Goal: Task Accomplishment & Management: Complete application form

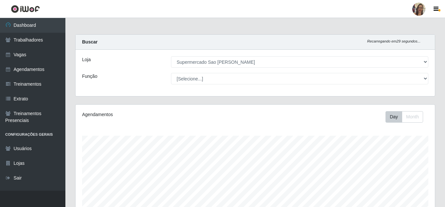
select select "383"
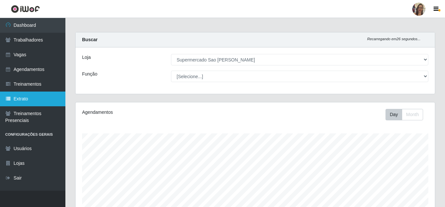
scroll to position [1, 0]
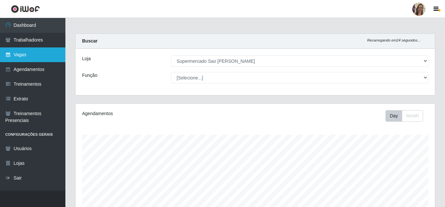
click at [27, 53] on link "Vagas" at bounding box center [32, 54] width 65 height 15
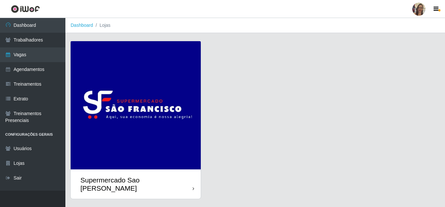
click at [154, 123] on img at bounding box center [136, 105] width 130 height 128
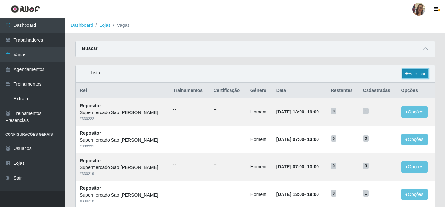
click at [411, 72] on link "Adicionar" at bounding box center [416, 73] width 26 height 9
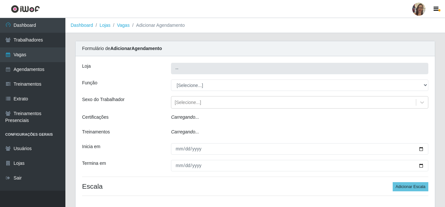
type input "Supermercado Sao [PERSON_NAME]"
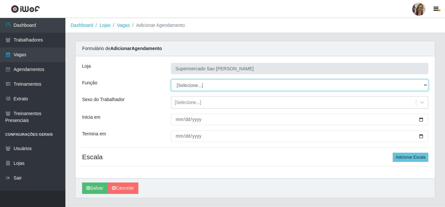
click at [192, 85] on select "[Selecione...] ASG ASG + ASG ++ Balconista de Açougue Balconista de Açougue + B…" at bounding box center [299, 84] width 257 height 11
select select "24"
click at [171, 79] on select "[Selecione...] ASG ASG + ASG ++ Balconista de Açougue Balconista de Açougue + B…" at bounding box center [299, 84] width 257 height 11
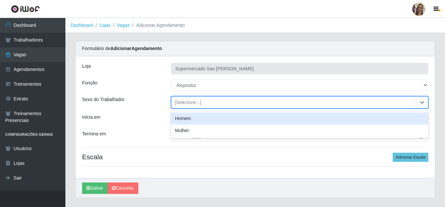
click at [188, 105] on div "[Selecione...]" at bounding box center [188, 102] width 26 height 7
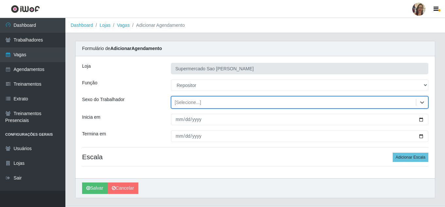
click at [188, 105] on div "[Selecione...]" at bounding box center [188, 102] width 26 height 7
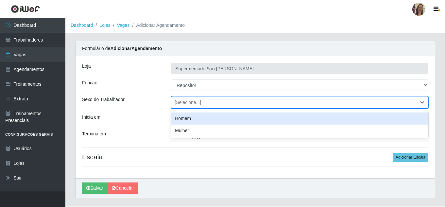
click at [187, 121] on div "Homem" at bounding box center [299, 118] width 257 height 12
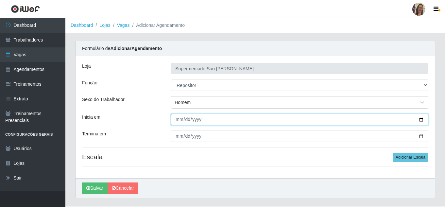
click at [175, 122] on input "Inicia em" at bounding box center [299, 119] width 257 height 11
type input "[DATE]"
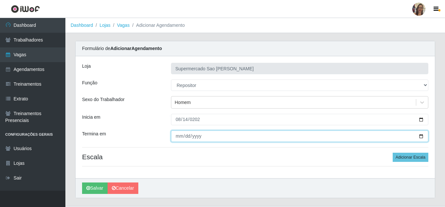
click at [176, 133] on input "Termina em" at bounding box center [299, 135] width 257 height 11
type input "[DATE]"
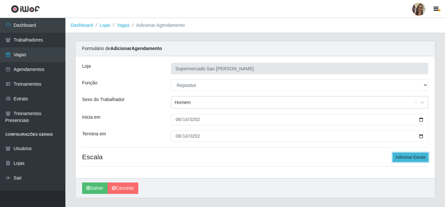
click at [402, 156] on button "Adicionar Escala" at bounding box center [411, 157] width 36 height 9
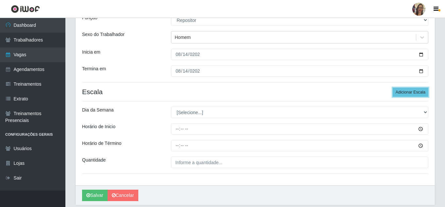
scroll to position [65, 0]
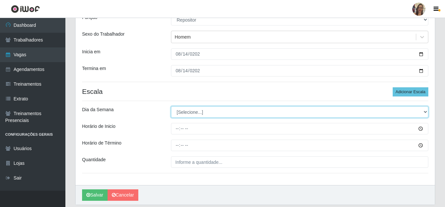
click at [186, 115] on select "[Selecione...] Segunda Terça Quarta Quinta Sexta Sábado Domingo" at bounding box center [299, 111] width 257 height 11
click at [186, 113] on select "[Selecione...] Segunda Terça Quarta Quinta Sexta Sábado Domingo" at bounding box center [299, 111] width 257 height 11
click at [182, 114] on select "[Selecione...] Segunda Terça Quarta Quinta Sexta Sábado Domingo" at bounding box center [299, 111] width 257 height 11
select select "4"
click at [171, 106] on select "[Selecione...] Segunda Terça Quarta Quinta Sexta Sábado Domingo" at bounding box center [299, 111] width 257 height 11
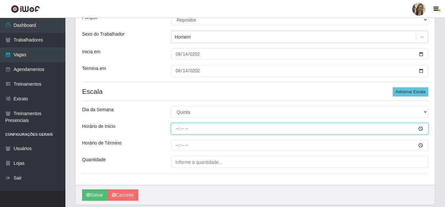
click at [176, 129] on input "Horário de Inicio" at bounding box center [299, 128] width 257 height 11
type input "13:00"
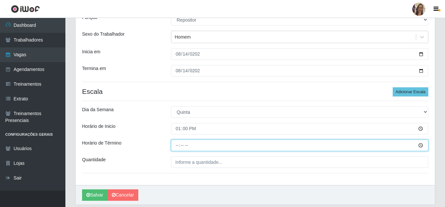
click at [178, 147] on input "Horário de Término" at bounding box center [299, 145] width 257 height 11
type input "19:00"
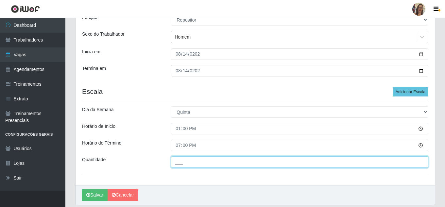
click at [186, 164] on input "___" at bounding box center [299, 161] width 257 height 11
type input "1__"
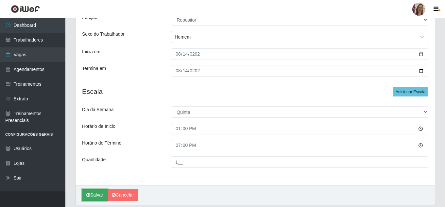
click at [99, 194] on button "Salvar" at bounding box center [95, 194] width 26 height 11
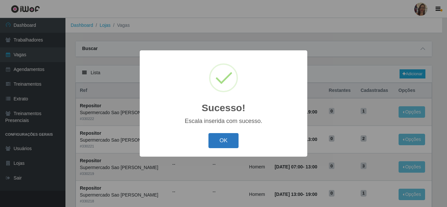
click at [221, 141] on button "OK" at bounding box center [223, 140] width 30 height 15
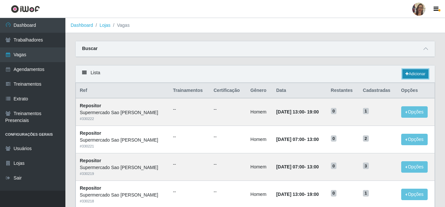
click at [413, 74] on link "Adicionar" at bounding box center [416, 73] width 26 height 9
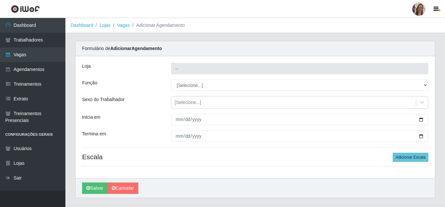
type input "Supermercado Sao [PERSON_NAME]"
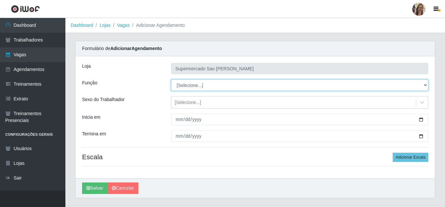
click at [186, 85] on select "[Selecione...] ASG ASG + ASG ++ Balconista de Açougue Balconista de Açougue + B…" at bounding box center [299, 84] width 257 height 11
select select "24"
click at [171, 79] on select "[Selecione...] ASG ASG + ASG ++ Balconista de Açougue Balconista de Açougue + B…" at bounding box center [299, 84] width 257 height 11
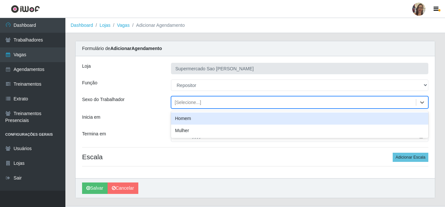
click at [182, 105] on div "[Selecione...]" at bounding box center [188, 102] width 26 height 7
click at [185, 119] on div "Homem" at bounding box center [299, 118] width 257 height 12
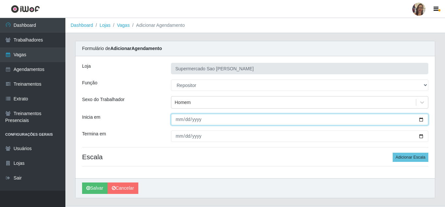
click at [177, 120] on input "Inicia em" at bounding box center [299, 119] width 257 height 11
type input "[DATE]"
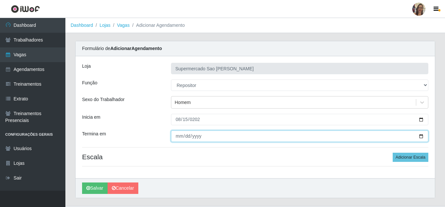
click at [177, 136] on input "Termina em" at bounding box center [299, 135] width 257 height 11
type input "[DATE]"
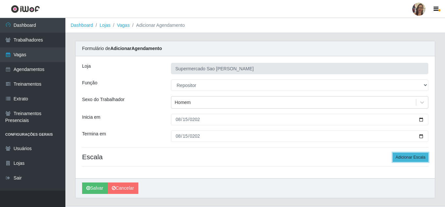
click at [414, 159] on button "Adicionar Escala" at bounding box center [411, 157] width 36 height 9
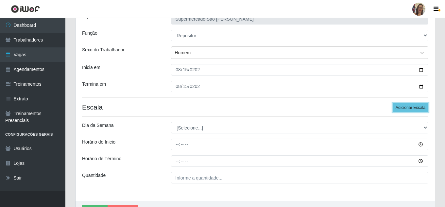
scroll to position [65, 0]
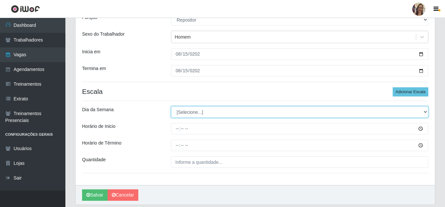
click at [192, 112] on select "[Selecione...] Segunda Terça Quarta Quinta Sexta Sábado Domingo" at bounding box center [299, 111] width 257 height 11
select select "5"
click at [171, 106] on select "[Selecione...] Segunda Terça Quarta Quinta Sexta Sábado Domingo" at bounding box center [299, 111] width 257 height 11
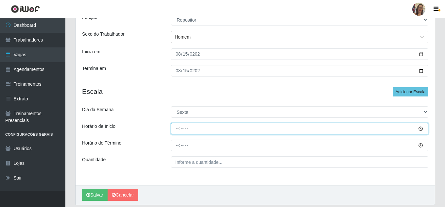
click at [180, 131] on input "Horário de Inicio" at bounding box center [299, 128] width 257 height 11
type input "13:00"
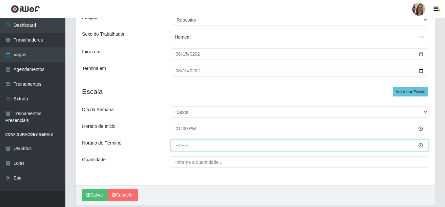
click at [173, 146] on input "Horário de Término" at bounding box center [299, 145] width 257 height 11
type input "19:00"
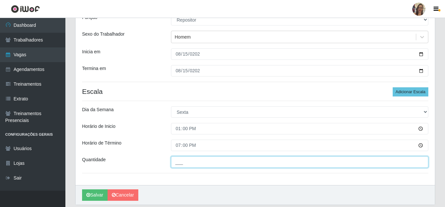
click at [192, 165] on input "___" at bounding box center [299, 161] width 257 height 11
type input "1__"
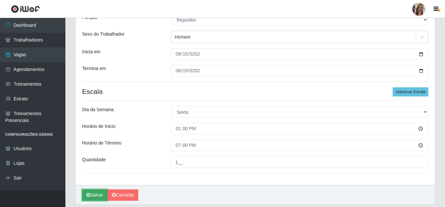
click at [90, 194] on button "Salvar" at bounding box center [95, 194] width 26 height 11
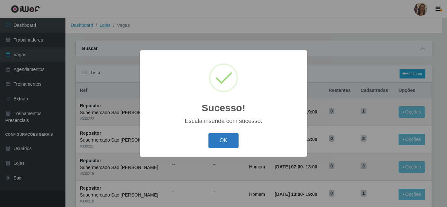
click at [220, 136] on button "OK" at bounding box center [223, 140] width 30 height 15
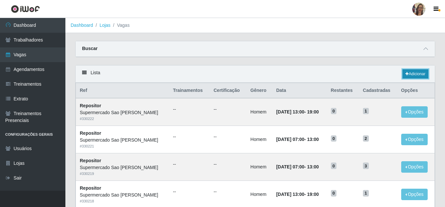
click at [419, 75] on link "Adicionar" at bounding box center [416, 73] width 26 height 9
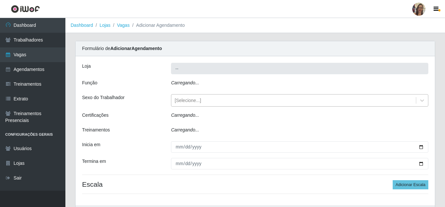
type input "Supermercado Sao [PERSON_NAME]"
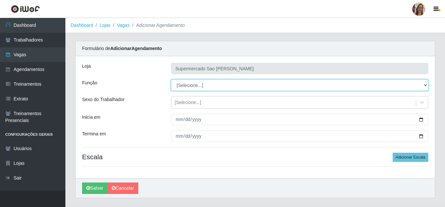
click at [185, 84] on select "[Selecione...] ASG ASG + ASG ++ Balconista de Açougue Balconista de Açougue + B…" at bounding box center [299, 84] width 257 height 11
select select "24"
click at [171, 79] on select "[Selecione...] ASG ASG + ASG ++ Balconista de Açougue Balconista de Açougue + B…" at bounding box center [299, 84] width 257 height 11
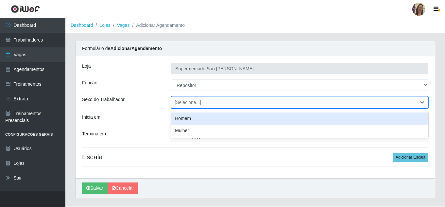
click at [188, 104] on div "[Selecione...]" at bounding box center [188, 102] width 26 height 7
click at [183, 120] on div "Homem" at bounding box center [299, 118] width 257 height 12
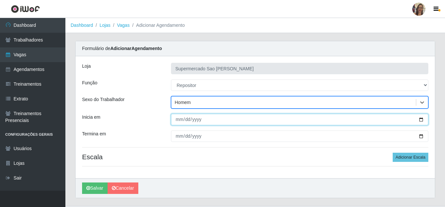
click at [178, 121] on input "Inicia em" at bounding box center [299, 119] width 257 height 11
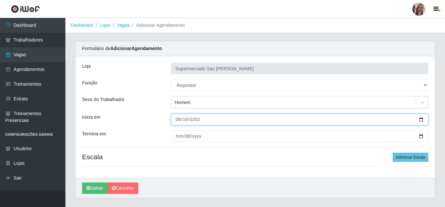
type input "[DATE]"
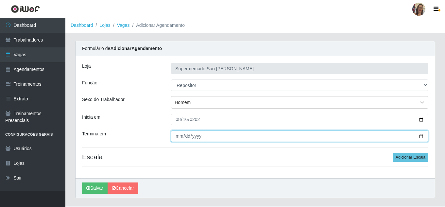
click at [178, 135] on input "Termina em" at bounding box center [299, 135] width 257 height 11
type input "[DATE]"
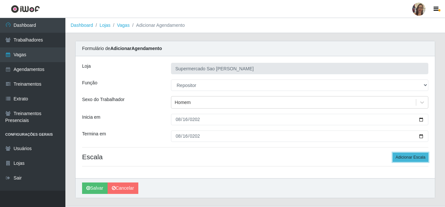
click at [414, 159] on button "Adicionar Escala" at bounding box center [411, 157] width 36 height 9
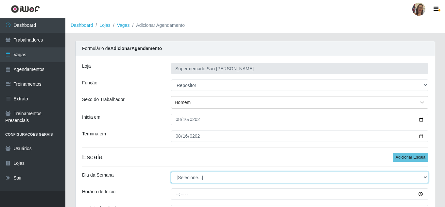
click at [194, 179] on select "[Selecione...] Segunda Terça Quarta Quinta Sexta Sábado Domingo" at bounding box center [299, 177] width 257 height 11
select select "6"
click at [171, 172] on select "[Selecione...] Segunda Terça Quarta Quinta Sexta Sábado Domingo" at bounding box center [299, 177] width 257 height 11
click at [182, 176] on select "[Selecione...] Segunda Terça Quarta Quinta Sexta Sábado Domingo" at bounding box center [299, 177] width 257 height 11
click at [171, 172] on select "[Selecione...] Segunda Terça Quarta Quinta Sexta Sábado Domingo" at bounding box center [299, 177] width 257 height 11
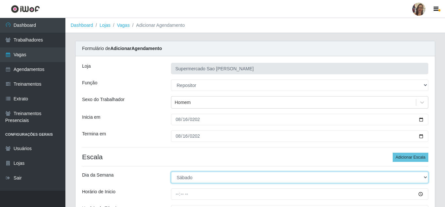
scroll to position [33, 0]
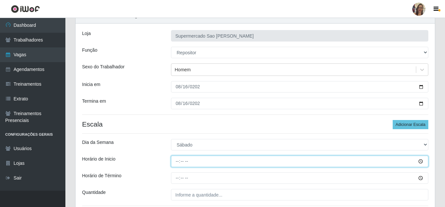
click at [180, 162] on input "Horário de Inicio" at bounding box center [299, 161] width 257 height 11
type input "13:00"
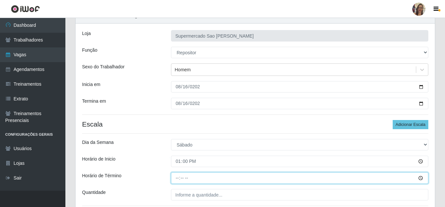
click at [178, 180] on input "Horário de Término" at bounding box center [299, 177] width 257 height 11
type input "19:00"
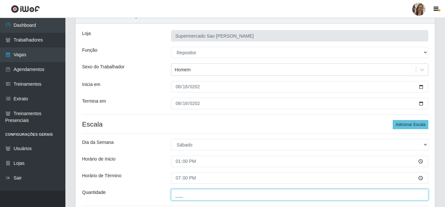
click at [180, 193] on input "___" at bounding box center [299, 194] width 257 height 11
type input "1__"
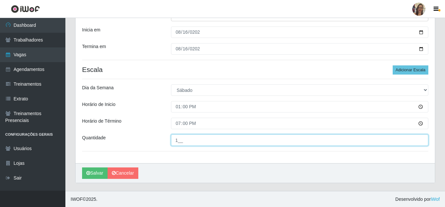
scroll to position [88, 0]
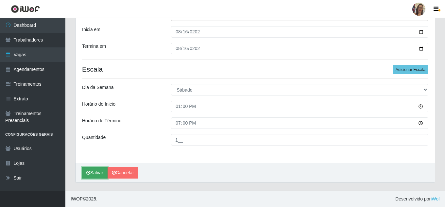
click at [94, 171] on button "Salvar" at bounding box center [95, 172] width 26 height 11
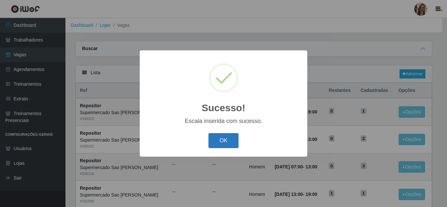
click at [224, 140] on button "OK" at bounding box center [223, 140] width 30 height 15
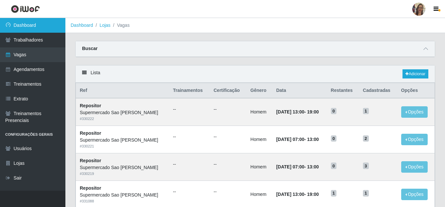
click at [31, 27] on link "Dashboard" at bounding box center [32, 25] width 65 height 15
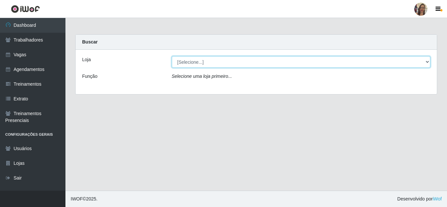
click at [188, 63] on select "[Selecione...] Supermercado Sao Francisco - Amarante" at bounding box center [301, 61] width 259 height 11
select select "383"
click at [172, 56] on select "[Selecione...] Supermercado Sao Francisco - Amarante" at bounding box center [301, 61] width 259 height 11
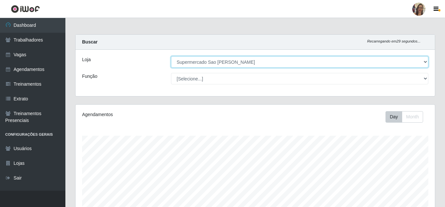
scroll to position [136, 359]
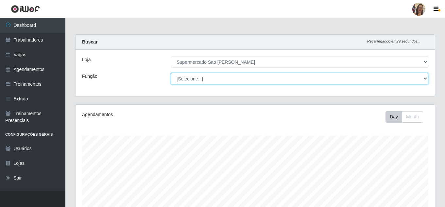
click at [199, 81] on select "[Selecione...] ASG ASG + ASG ++ Balconista de Açougue Balconista de Açougue + B…" at bounding box center [299, 78] width 257 height 11
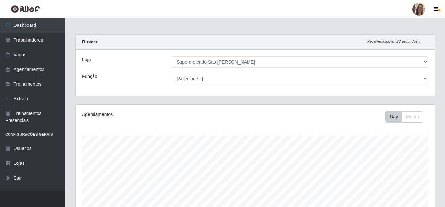
click at [133, 76] on div "Função" at bounding box center [121, 78] width 89 height 11
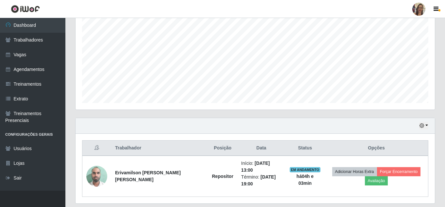
scroll to position [145, 0]
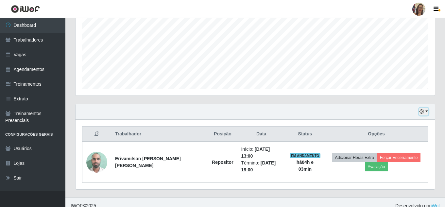
click at [426, 111] on button "button" at bounding box center [423, 112] width 9 height 8
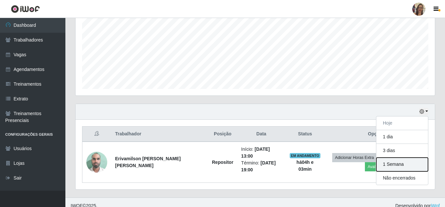
click at [396, 164] on button "1 Semana" at bounding box center [402, 165] width 52 height 14
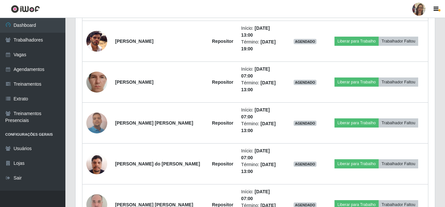
scroll to position [689, 0]
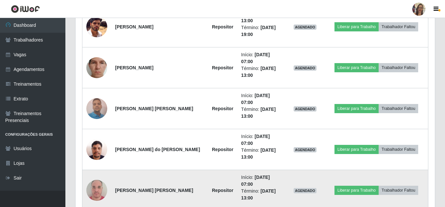
click at [105, 176] on img at bounding box center [96, 190] width 21 height 28
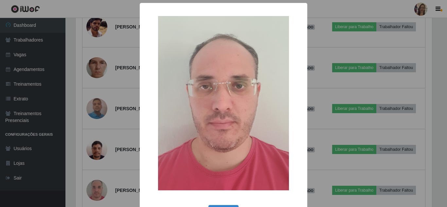
click at [111, 105] on div "× OK Cancel" at bounding box center [223, 103] width 447 height 207
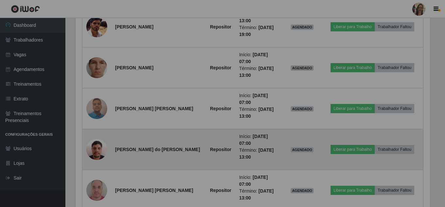
scroll to position [136, 359]
